Goal: Task Accomplishment & Management: Manage account settings

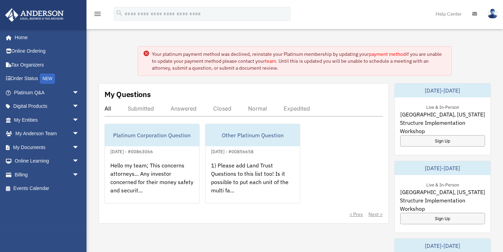
click at [216, 54] on div "Your platinum payment method was declined, reinstate your Platinum membership b…" at bounding box center [299, 61] width 294 height 21
click at [23, 173] on link "Billing arrow_drop_down" at bounding box center [47, 175] width 85 height 14
click at [72, 174] on span "arrow_drop_down" at bounding box center [79, 175] width 14 height 14
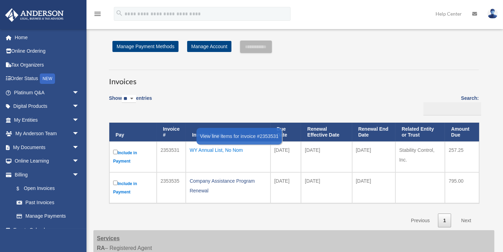
click at [236, 151] on div "WY Annual List, No Nom" at bounding box center [228, 150] width 77 height 10
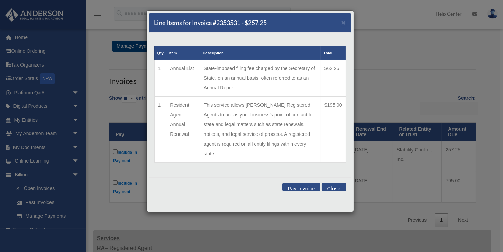
click at [386, 63] on div "Line Items for Invoice #2353531 - $257.25 × Qty Item Description Total 1 Annual…" at bounding box center [251, 126] width 503 height 252
